Goal: Check status: Check status

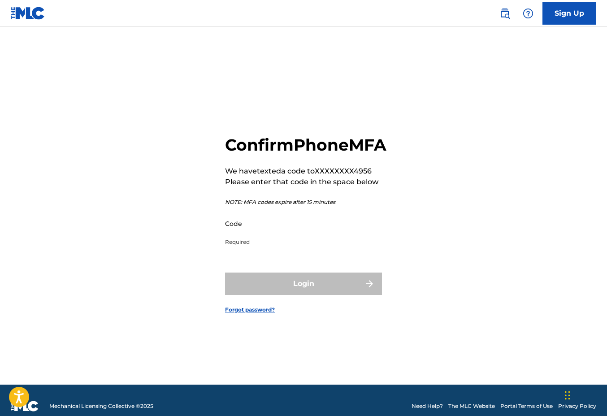
click at [287, 234] on input "Code" at bounding box center [301, 224] width 152 height 26
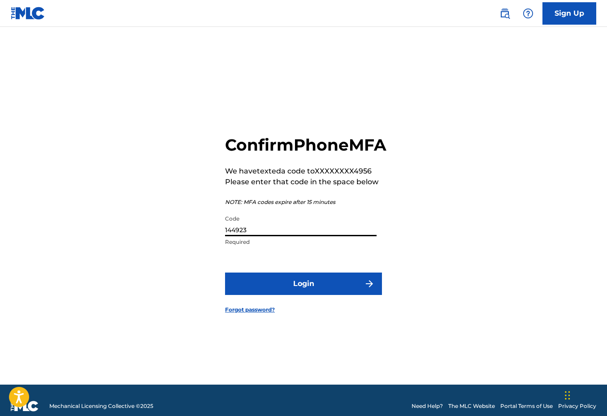
type input "144923"
drag, startPoint x: 304, startPoint y: 318, endPoint x: 303, endPoint y: 301, distance: 17.1
click at [304, 318] on form "Confirm Phone MFA We have texted a code to XXXXXXXX4956 Please enter that code …" at bounding box center [303, 216] width 157 height 335
click at [303, 295] on button "Login" at bounding box center [303, 284] width 157 height 22
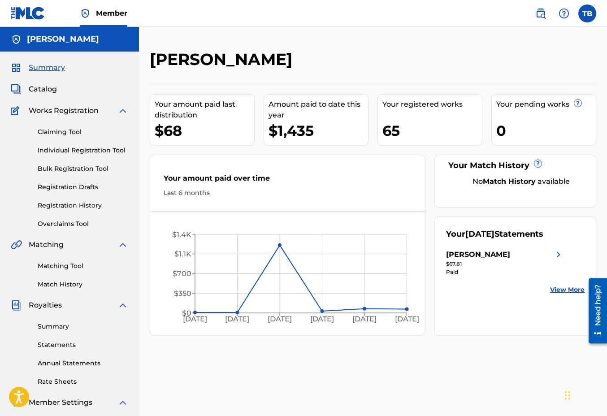
click at [67, 325] on link "Summary" at bounding box center [83, 326] width 91 height 9
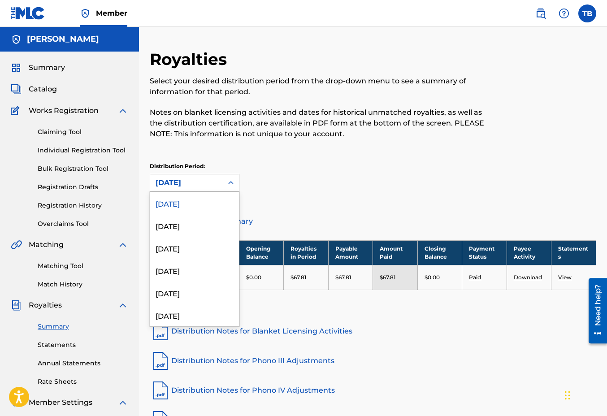
click at [191, 181] on div "[DATE]" at bounding box center [187, 183] width 62 height 11
click at [169, 231] on div "[DATE]" at bounding box center [194, 225] width 89 height 22
